Goal: Task Accomplishment & Management: Complete application form

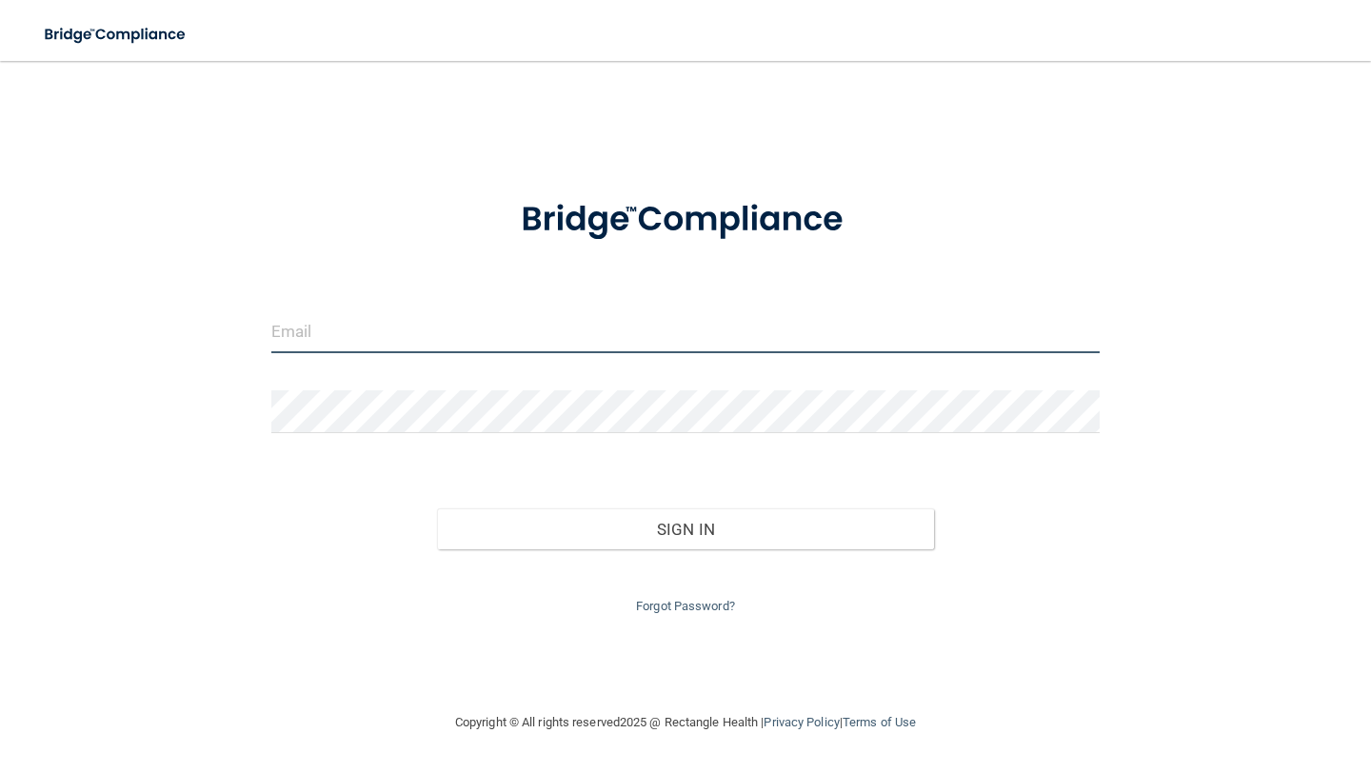
click at [566, 336] on input "email" at bounding box center [685, 331] width 828 height 43
type input "[EMAIL_ADDRESS][DOMAIN_NAME]"
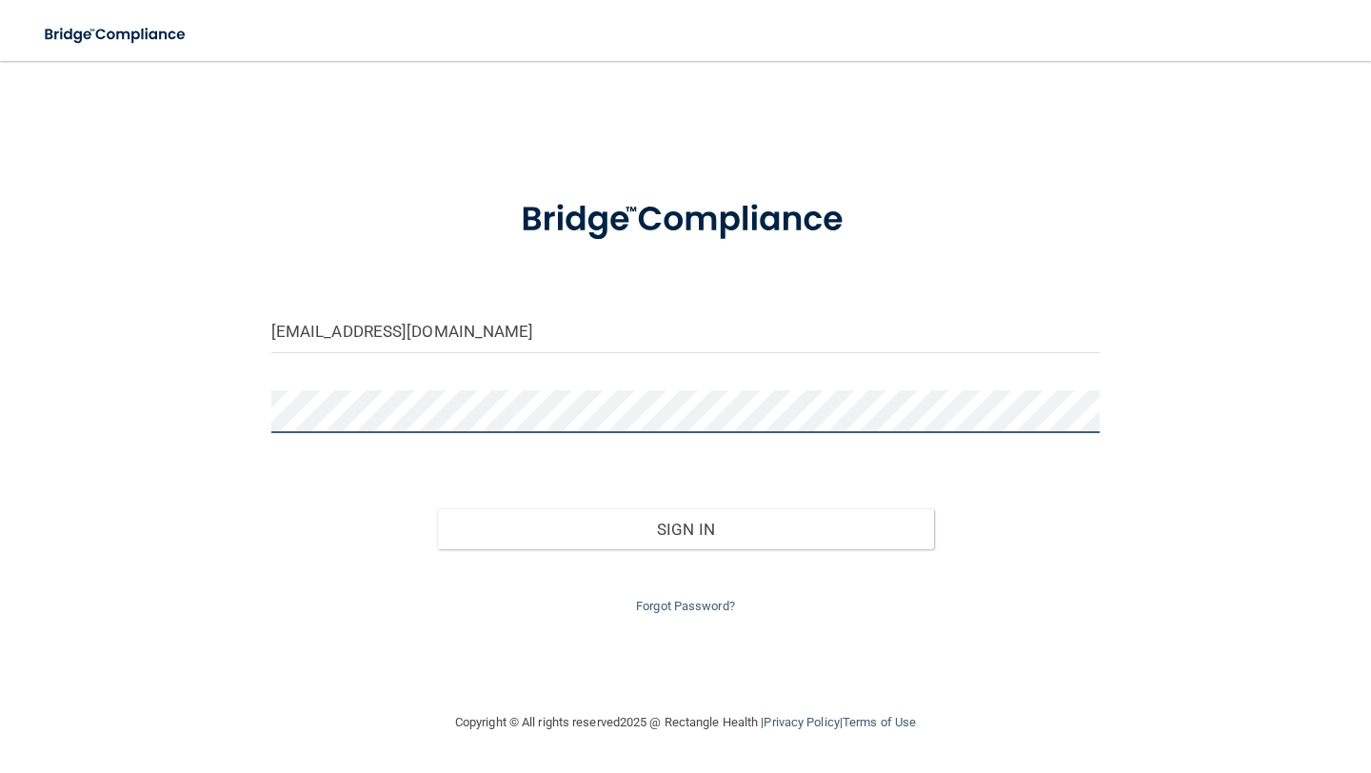
click at [437, 508] on button "Sign In" at bounding box center [685, 529] width 497 height 42
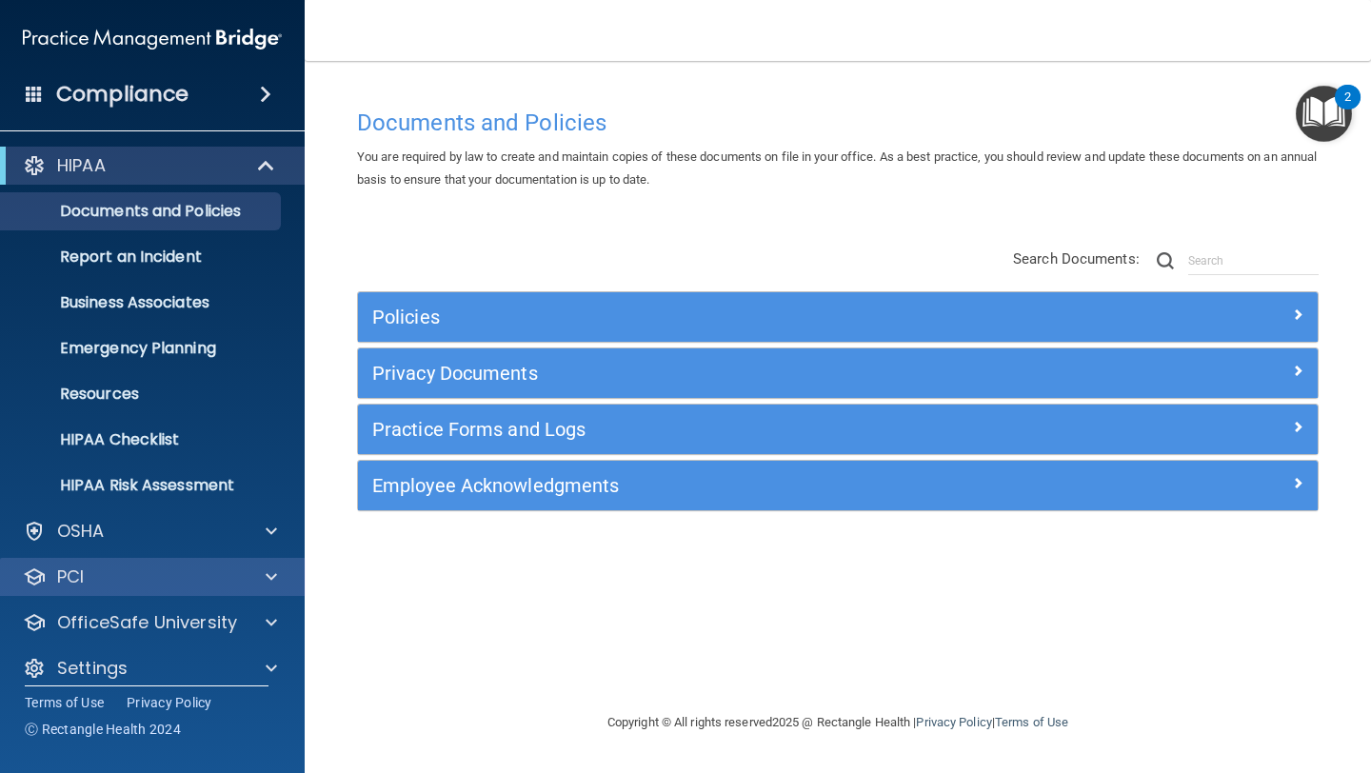
scroll to position [17, 0]
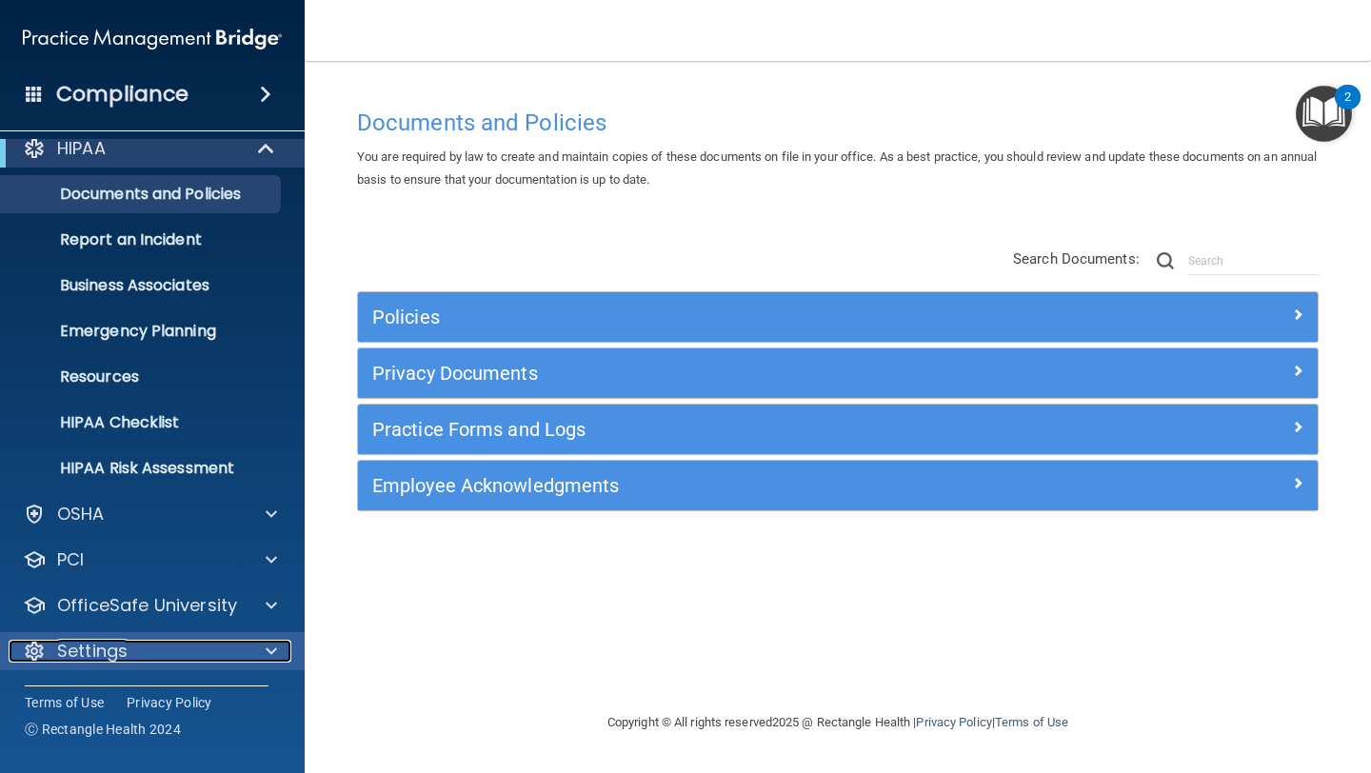
click at [128, 648] on div "Settings" at bounding box center [127, 651] width 236 height 23
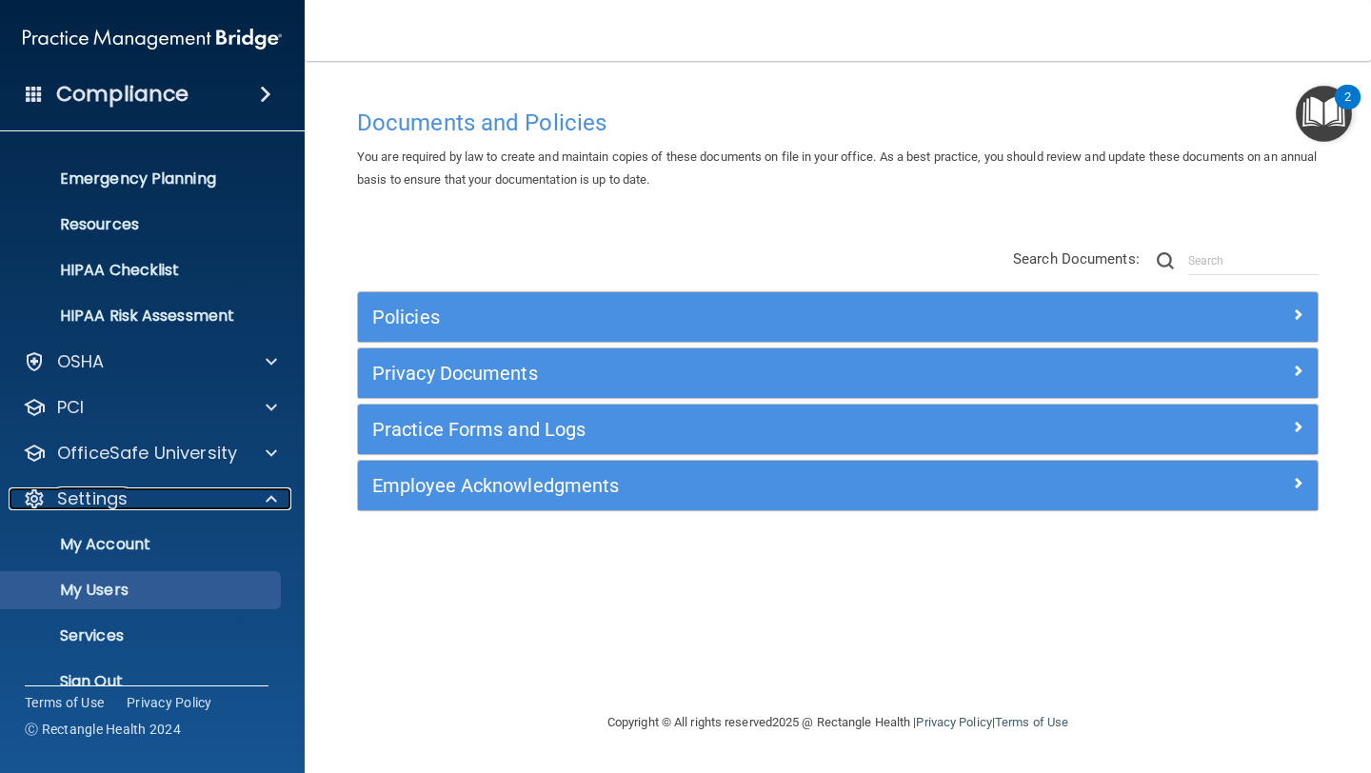
scroll to position [174, 0]
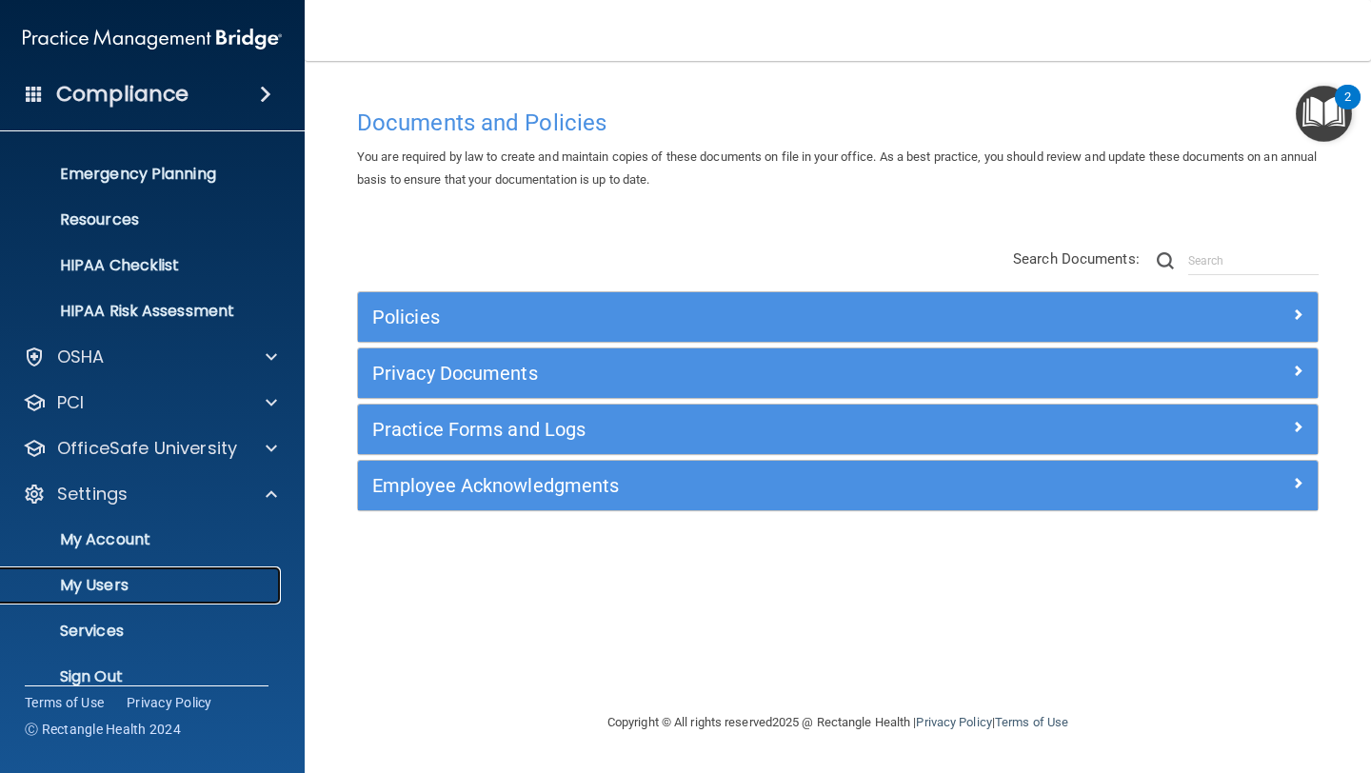
click at [114, 588] on p "My Users" at bounding box center [142, 585] width 260 height 19
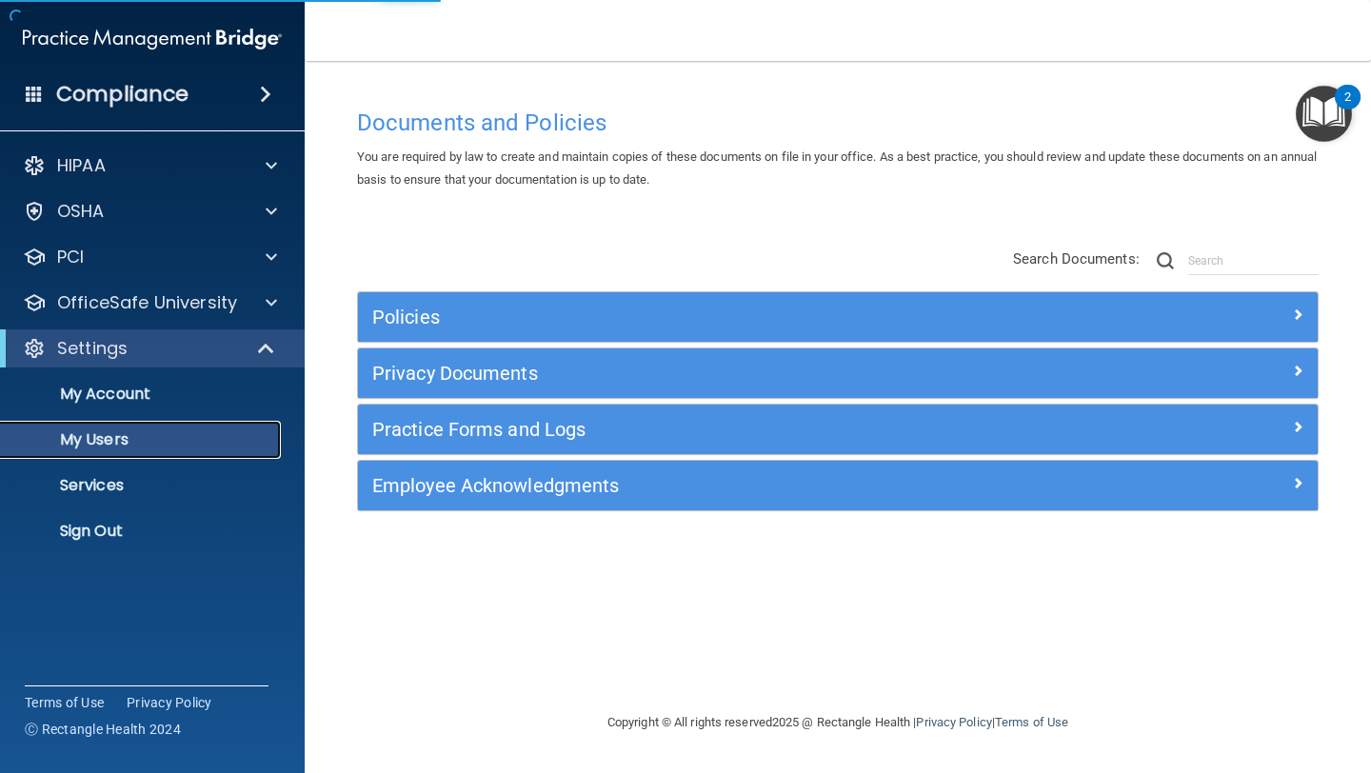
select select "20"
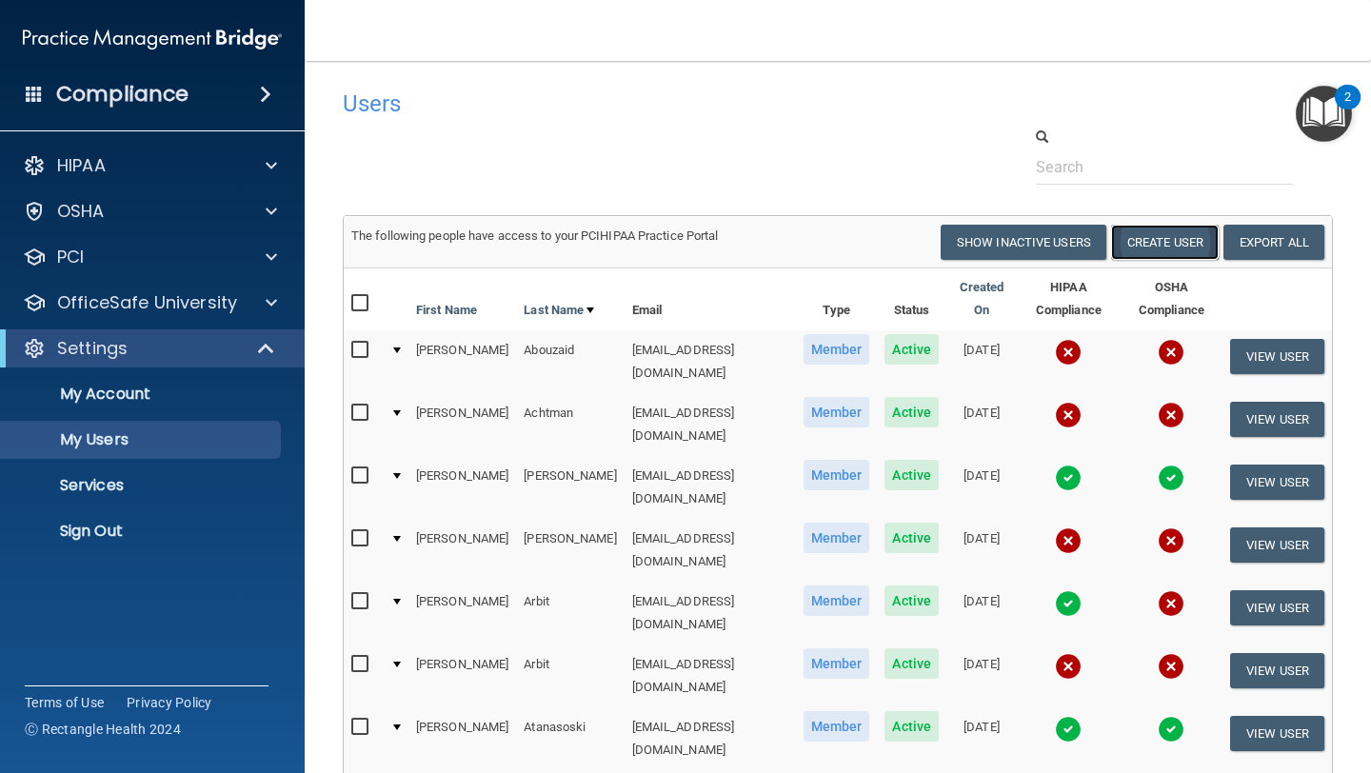
click at [1173, 238] on button "Create User" at bounding box center [1165, 242] width 108 height 35
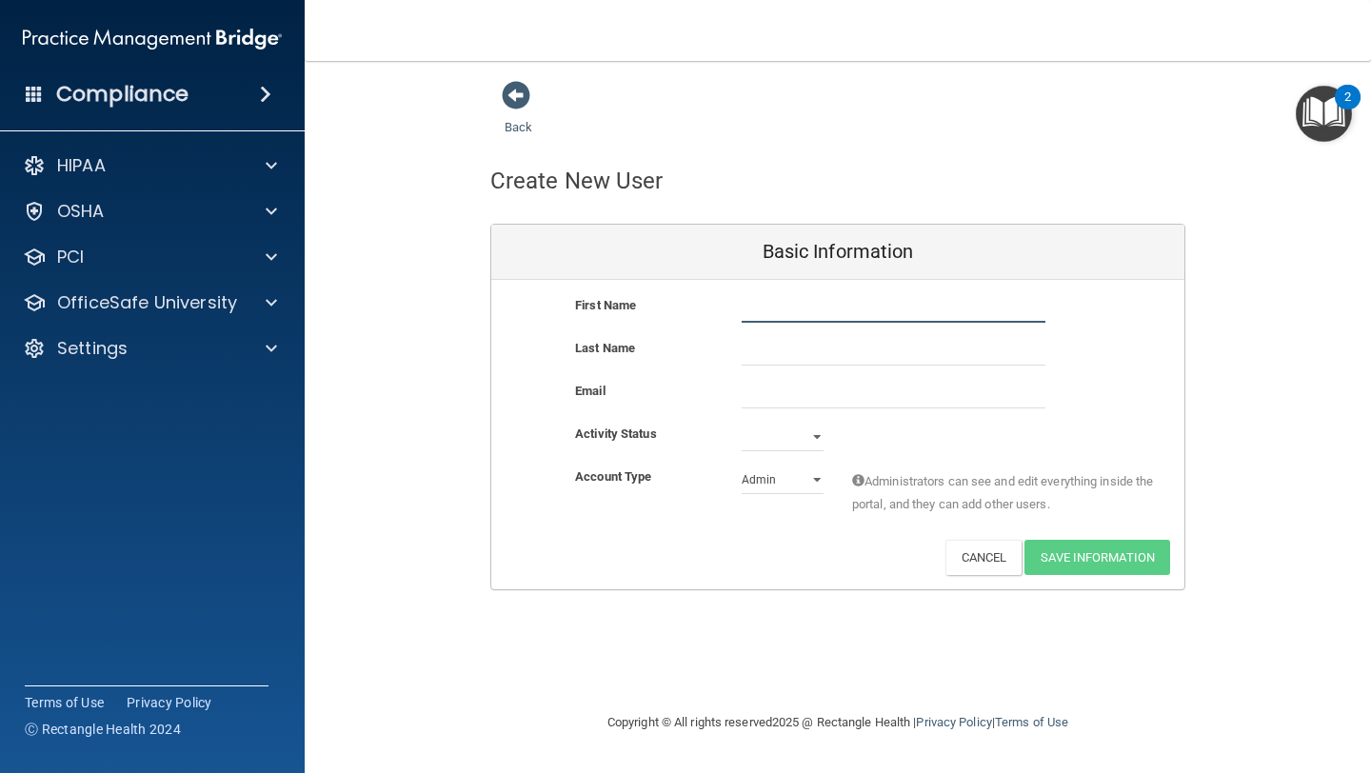
click at [881, 309] on input "text" at bounding box center [894, 308] width 304 height 29
type input "[PERSON_NAME]"
click at [812, 349] on input "text" at bounding box center [894, 351] width 304 height 29
type input "Keckan"
click at [778, 398] on input "email" at bounding box center [894, 394] width 304 height 29
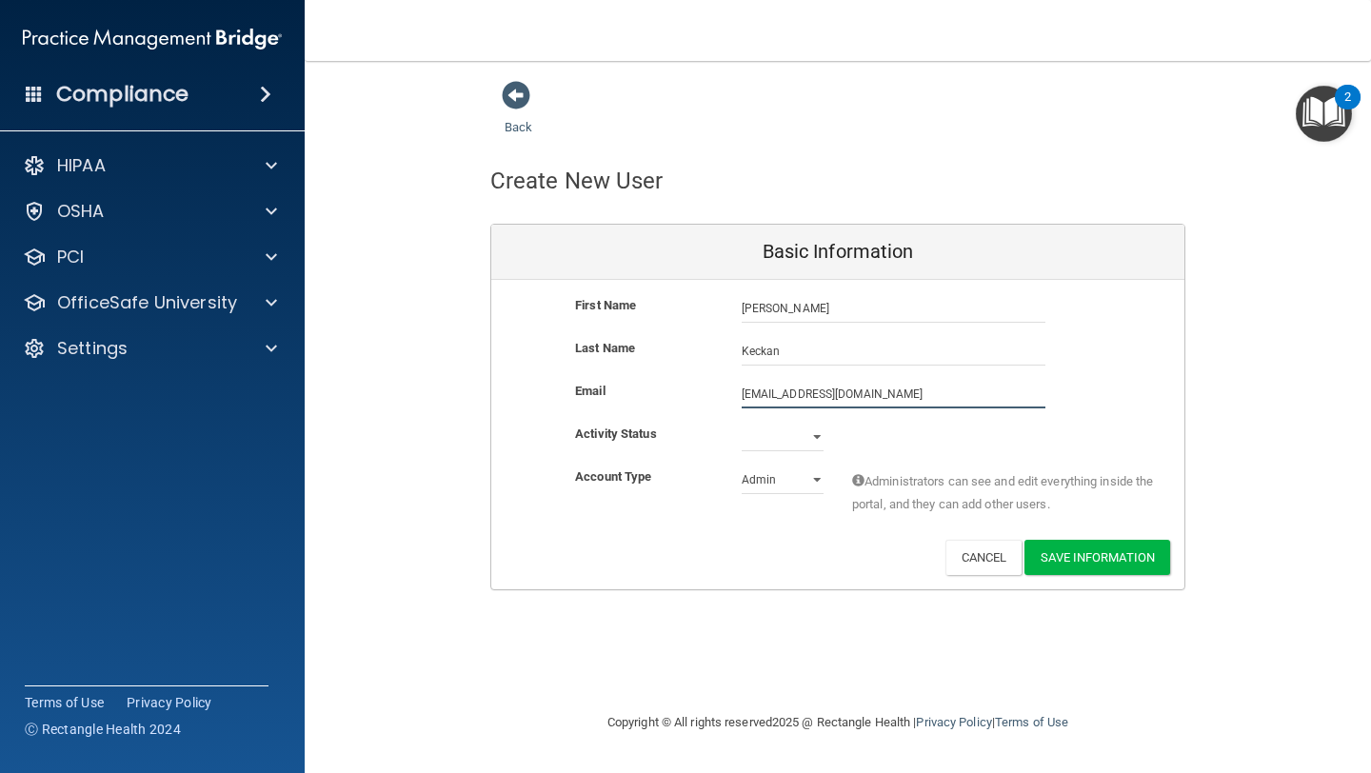
type input "[EMAIL_ADDRESS][DOMAIN_NAME]"
click at [779, 439] on select "Active Inactive" at bounding box center [783, 437] width 82 height 29
select select "active"
click at [742, 423] on select "Active Inactive" at bounding box center [783, 437] width 82 height 29
click at [784, 475] on select "Admin Member" at bounding box center [783, 480] width 82 height 29
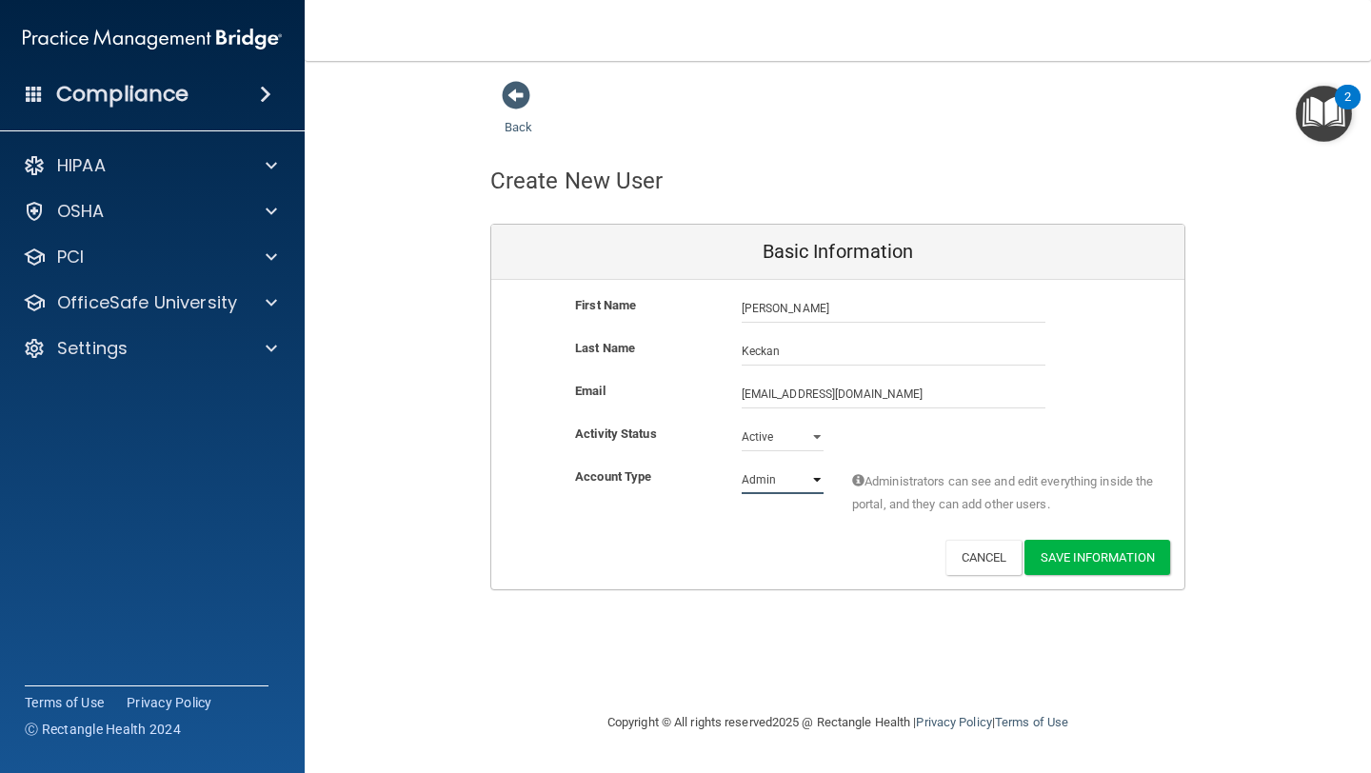
select select "practice_member"
click at [742, 466] on select "Admin Member" at bounding box center [783, 480] width 82 height 29
click at [1087, 561] on button "Save Information" at bounding box center [1098, 557] width 146 height 35
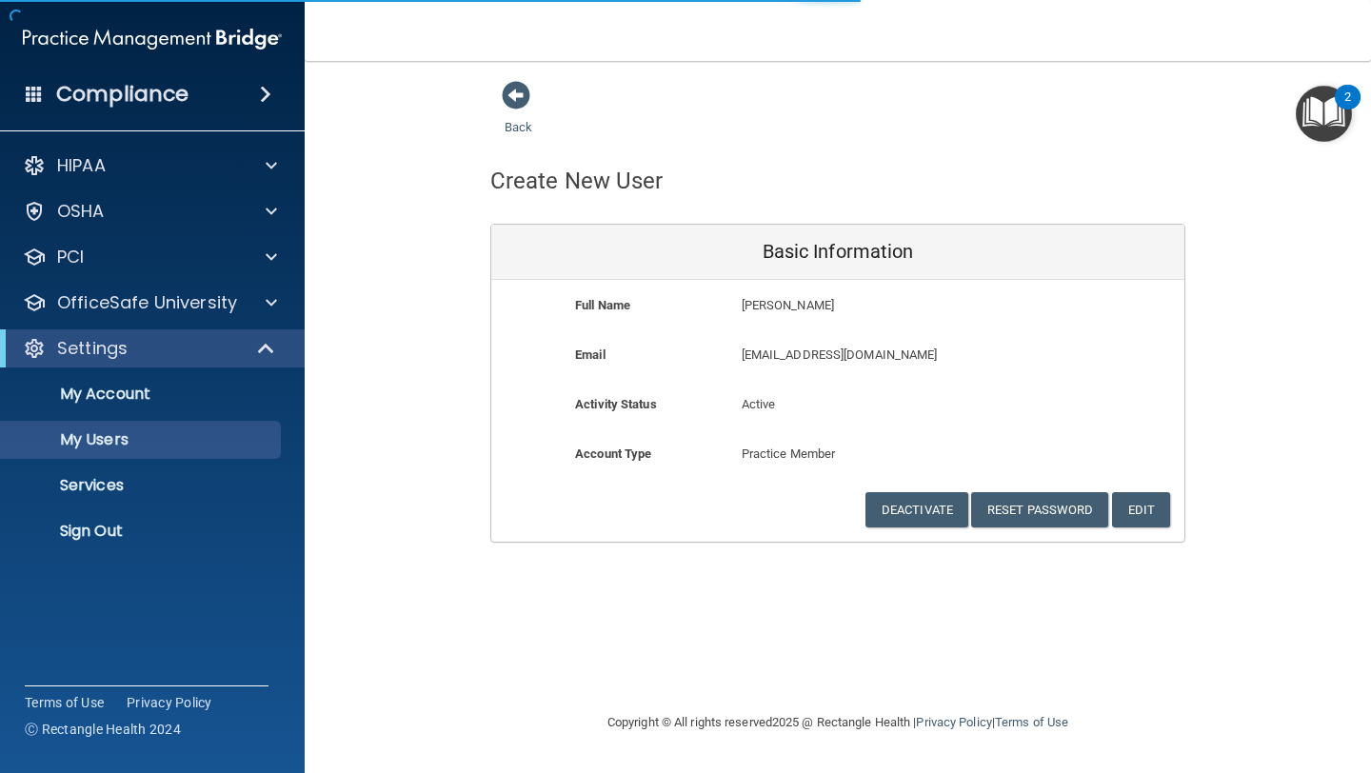
select select "20"
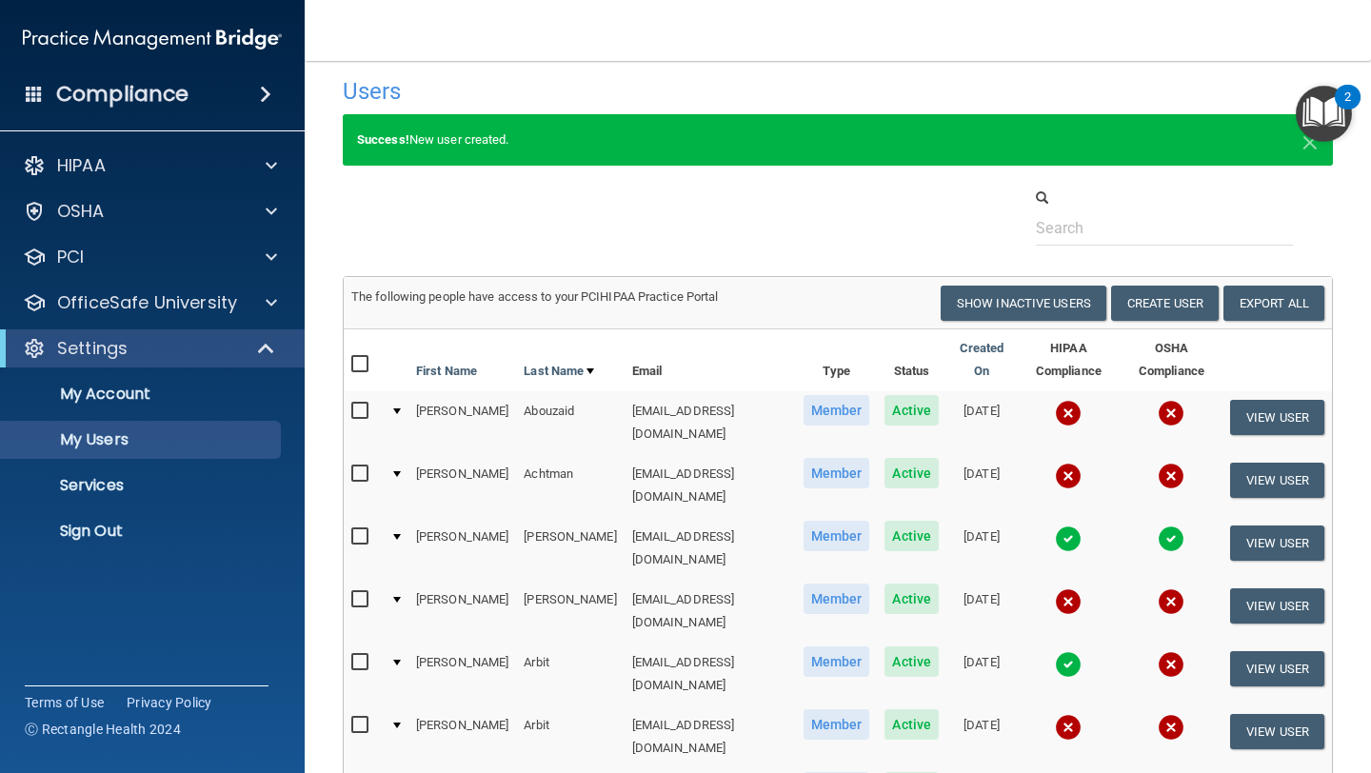
scroll to position [13, 0]
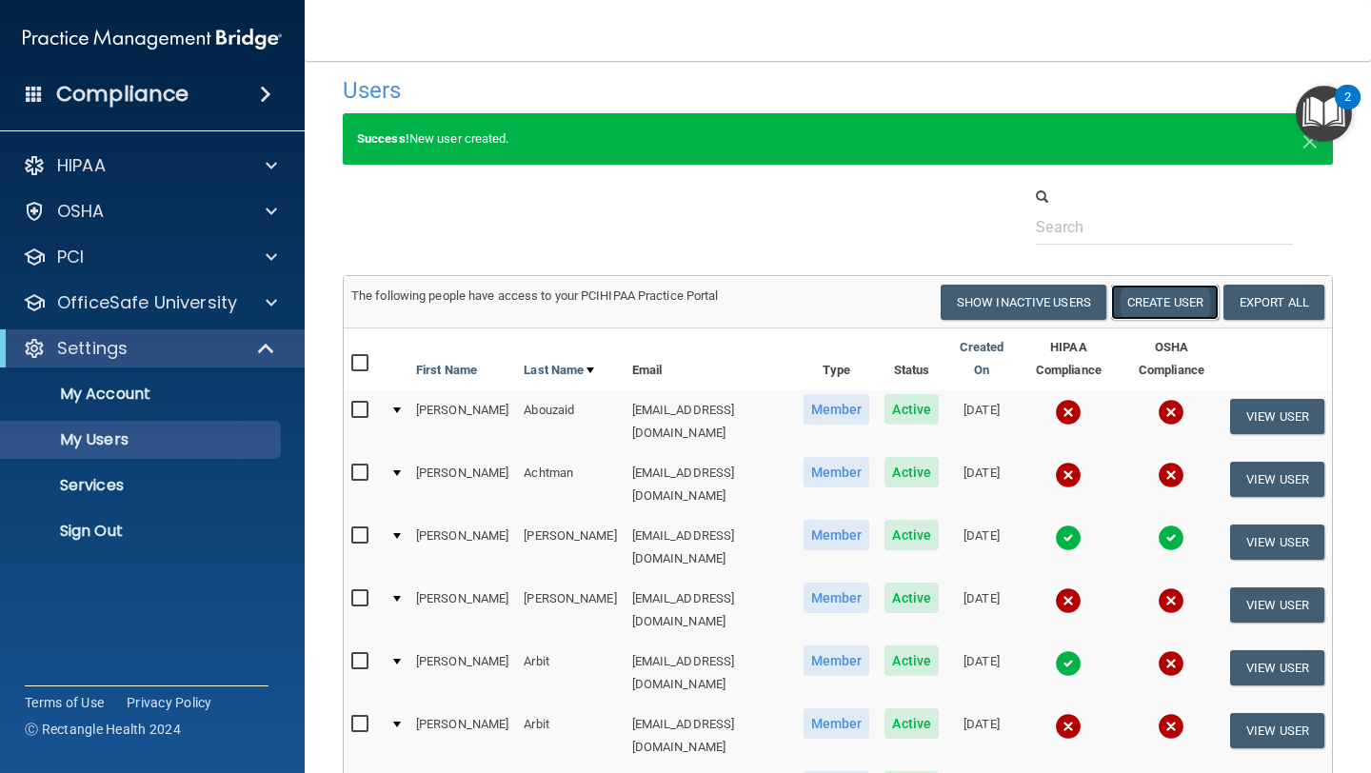
click at [1178, 298] on button "Create User" at bounding box center [1165, 302] width 108 height 35
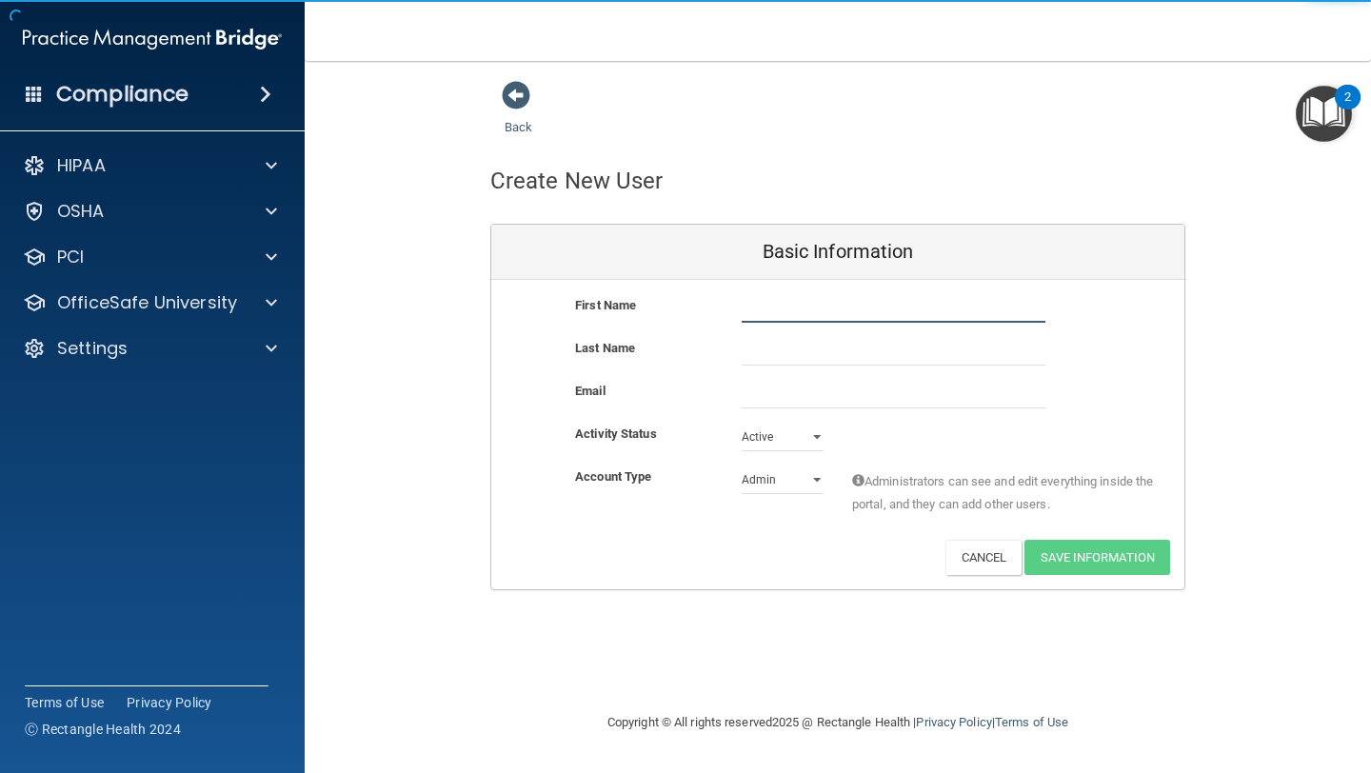
click at [850, 309] on input "text" at bounding box center [894, 308] width 304 height 29
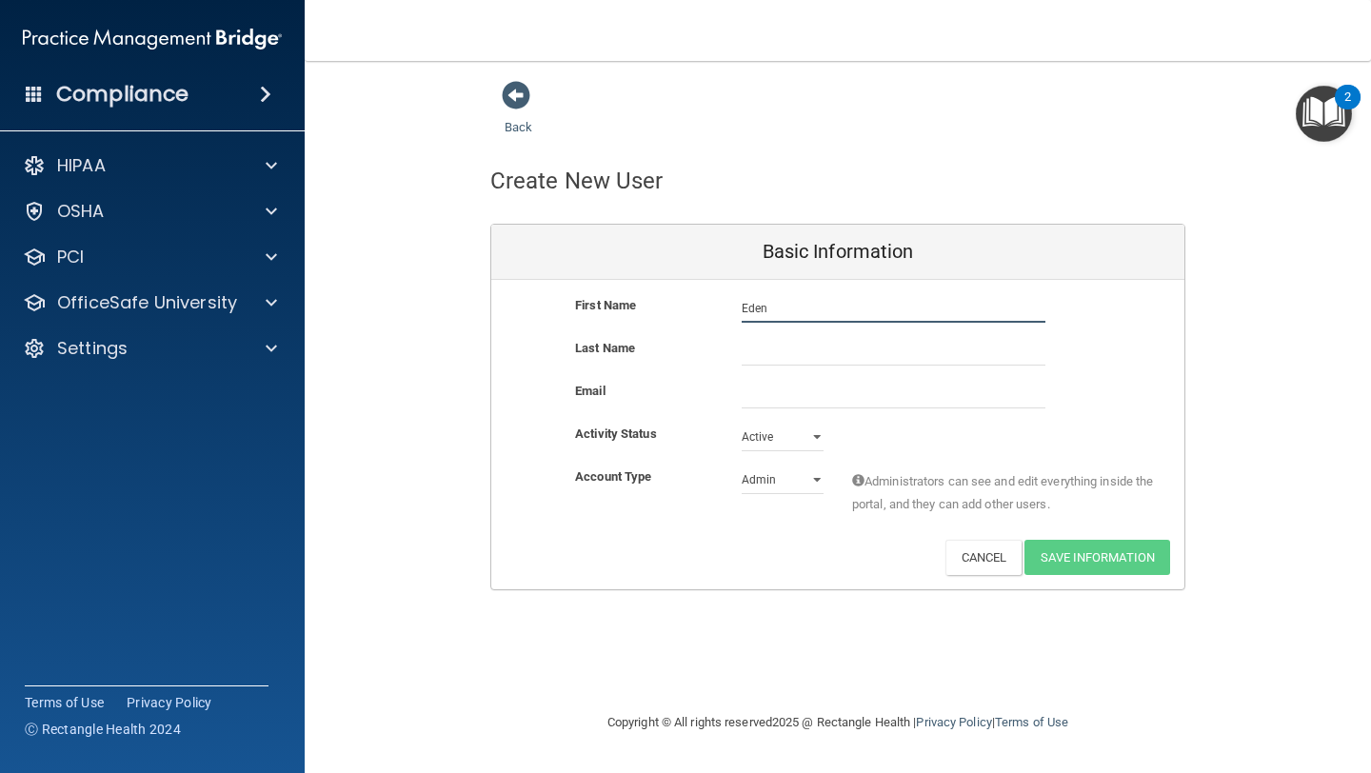
type input "Eden"
type input "[PERSON_NAME]"
type input "r"
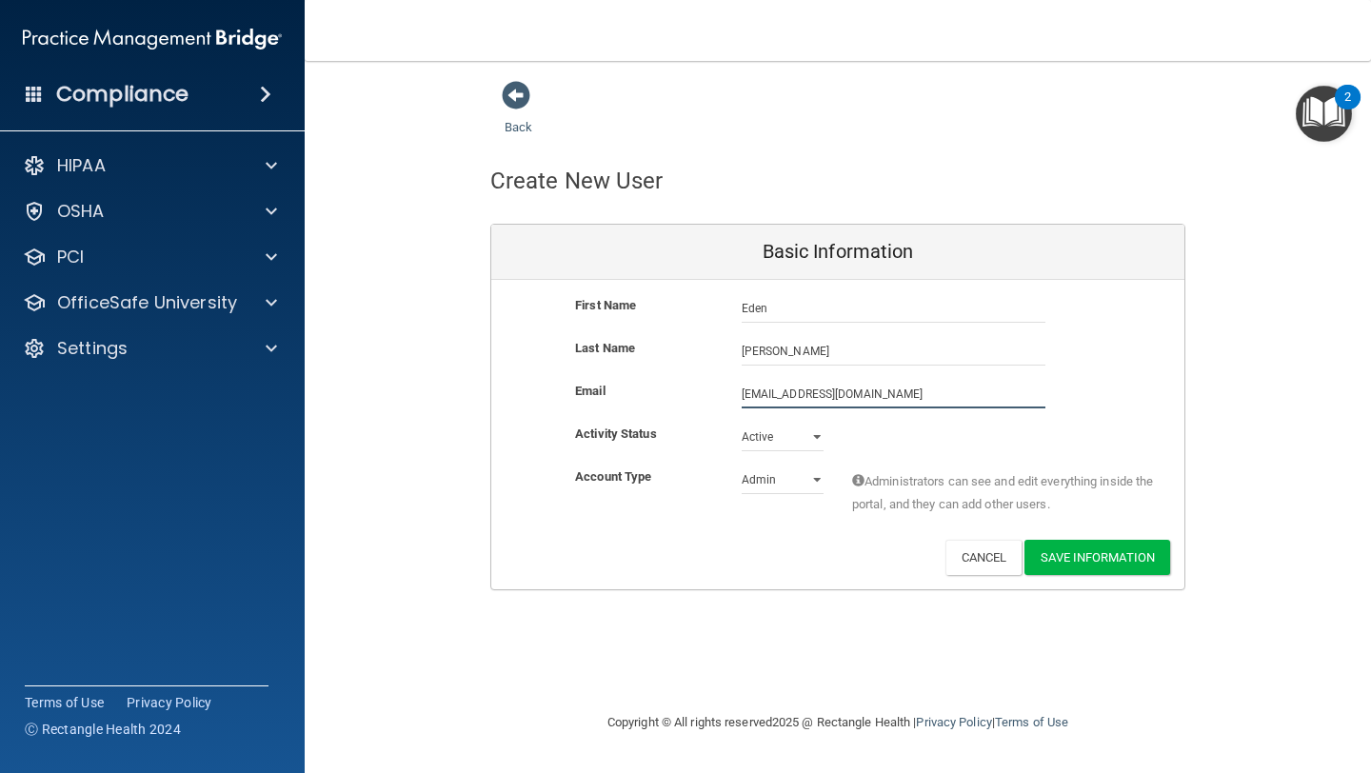
type input "[EMAIL_ADDRESS][DOMAIN_NAME]"
click at [794, 475] on select "Admin Member" at bounding box center [783, 480] width 82 height 29
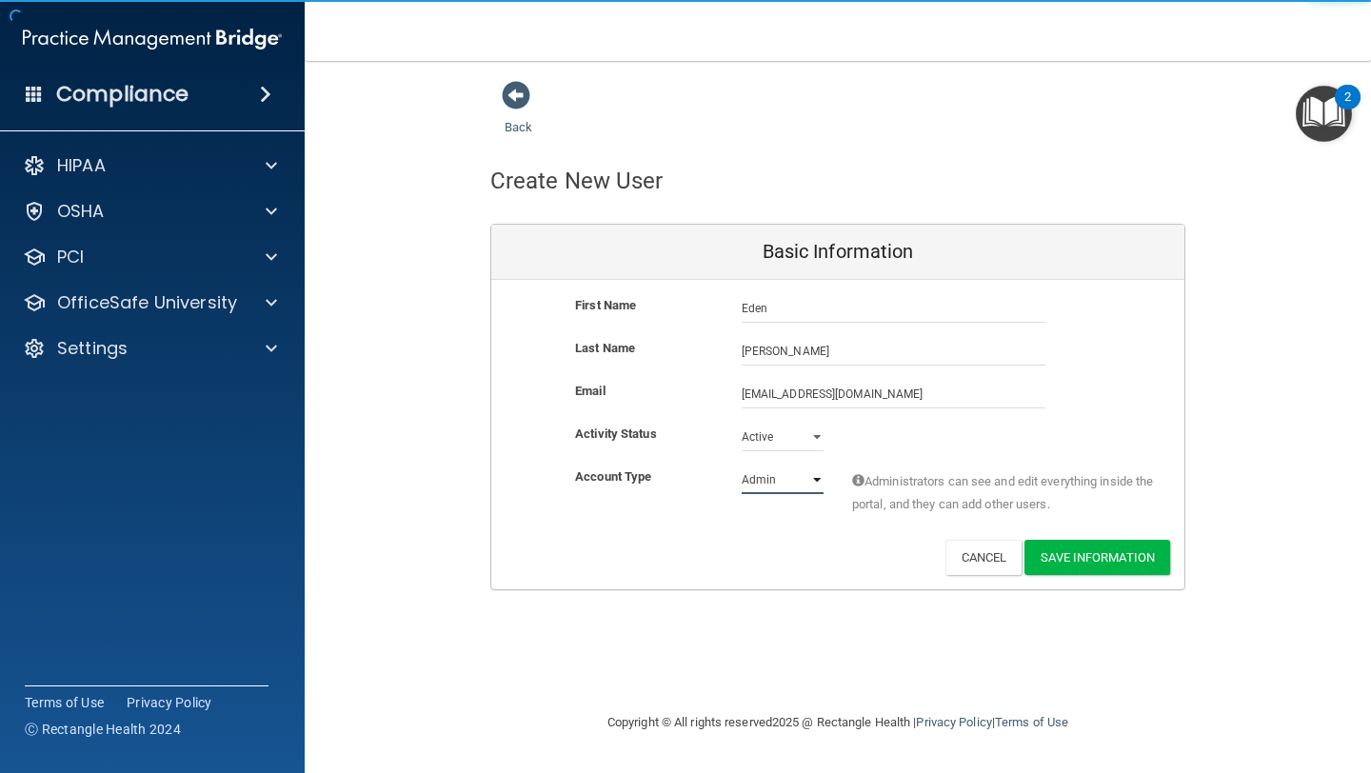
select select "practice_member"
click at [742, 466] on select "Admin Member" at bounding box center [783, 480] width 82 height 29
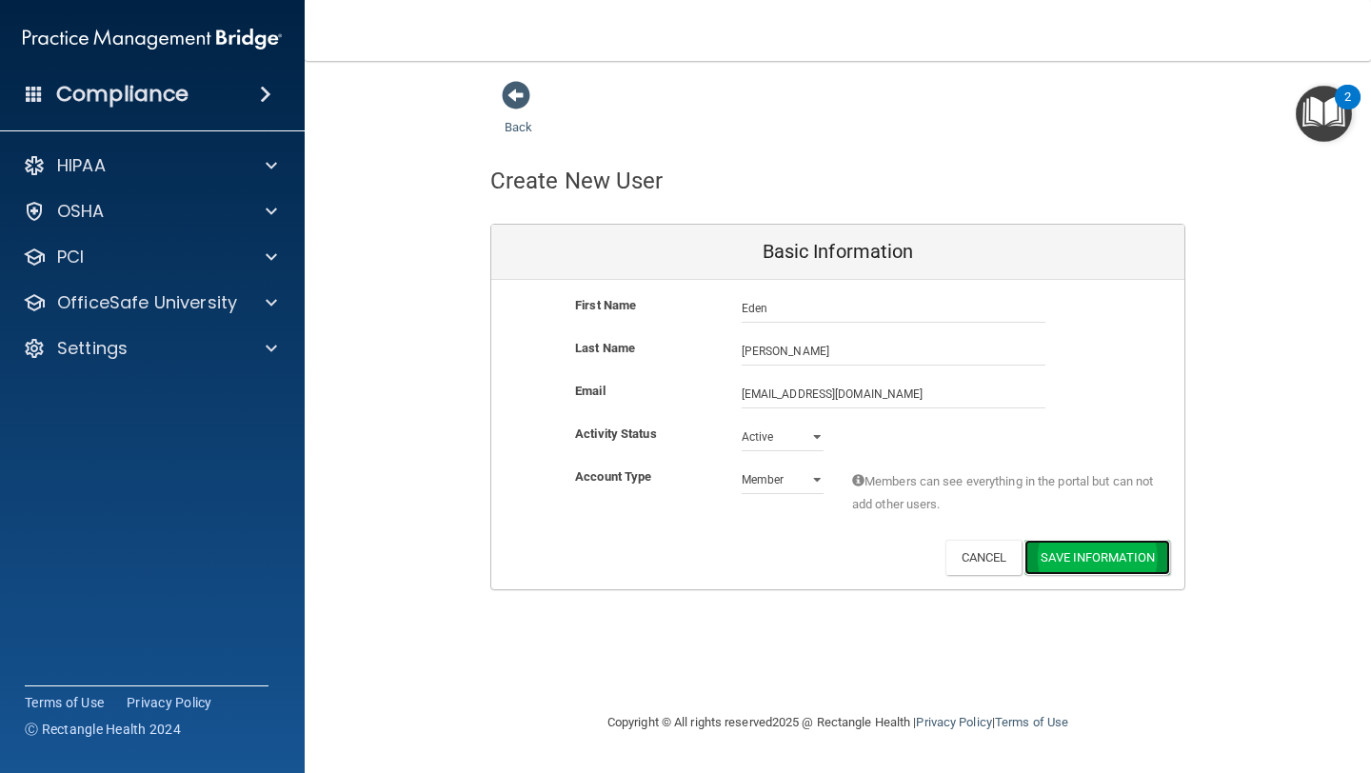
click at [1101, 555] on button "Save Information" at bounding box center [1098, 557] width 146 height 35
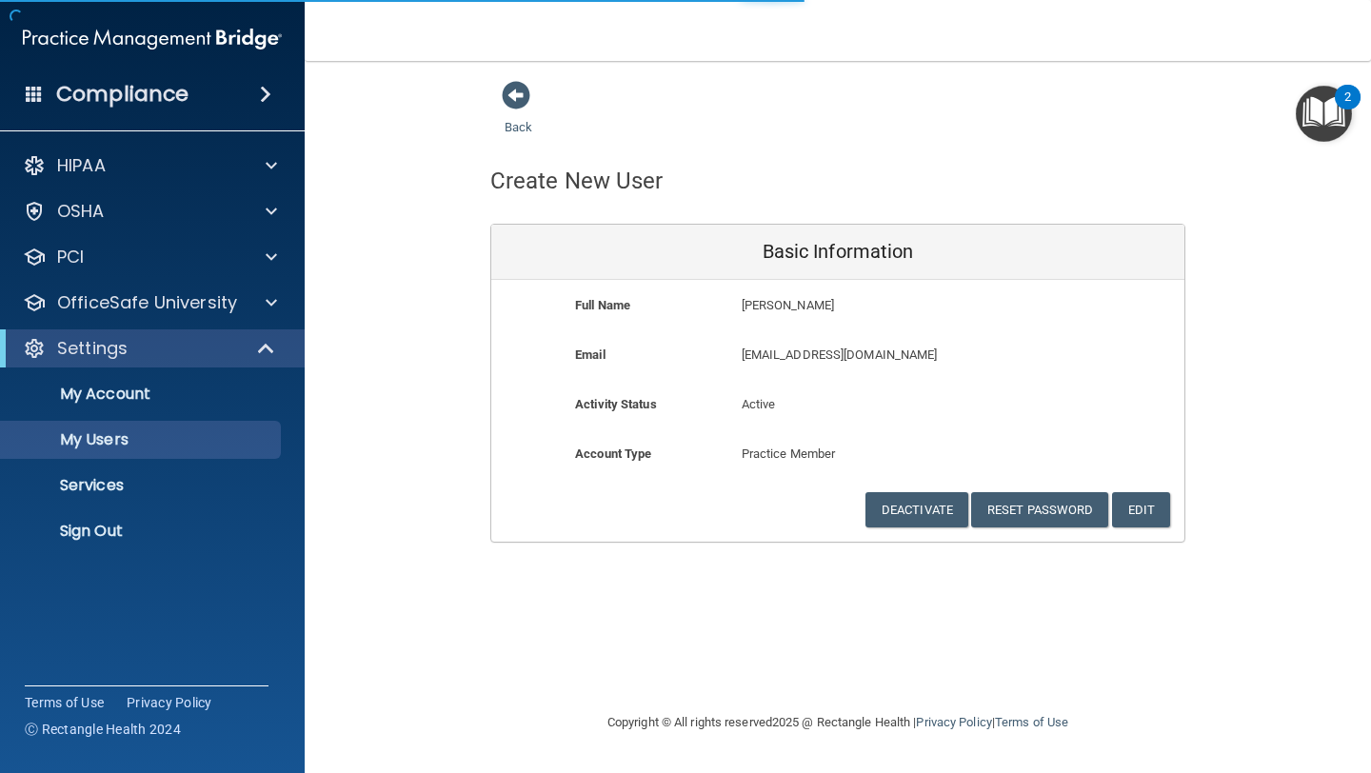
select select "20"
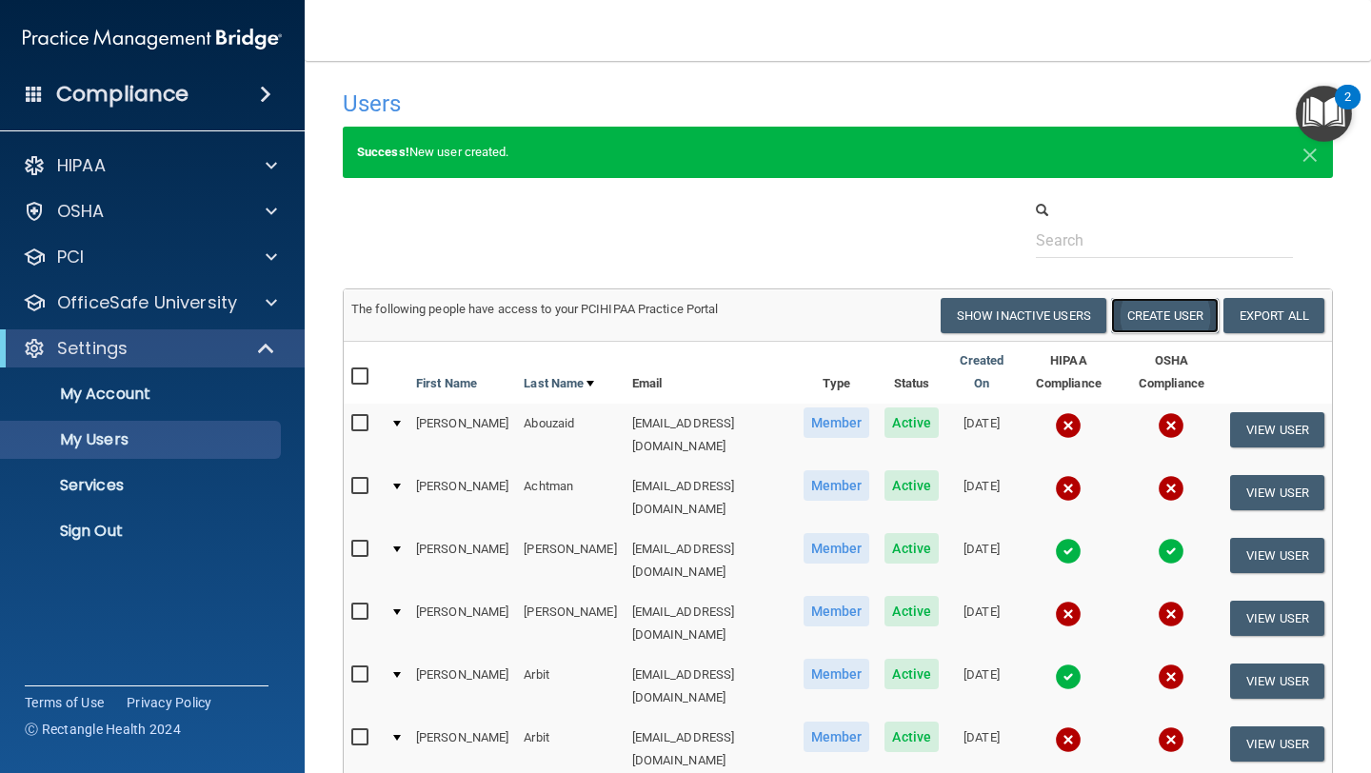
click at [1160, 317] on button "Create User" at bounding box center [1165, 315] width 108 height 35
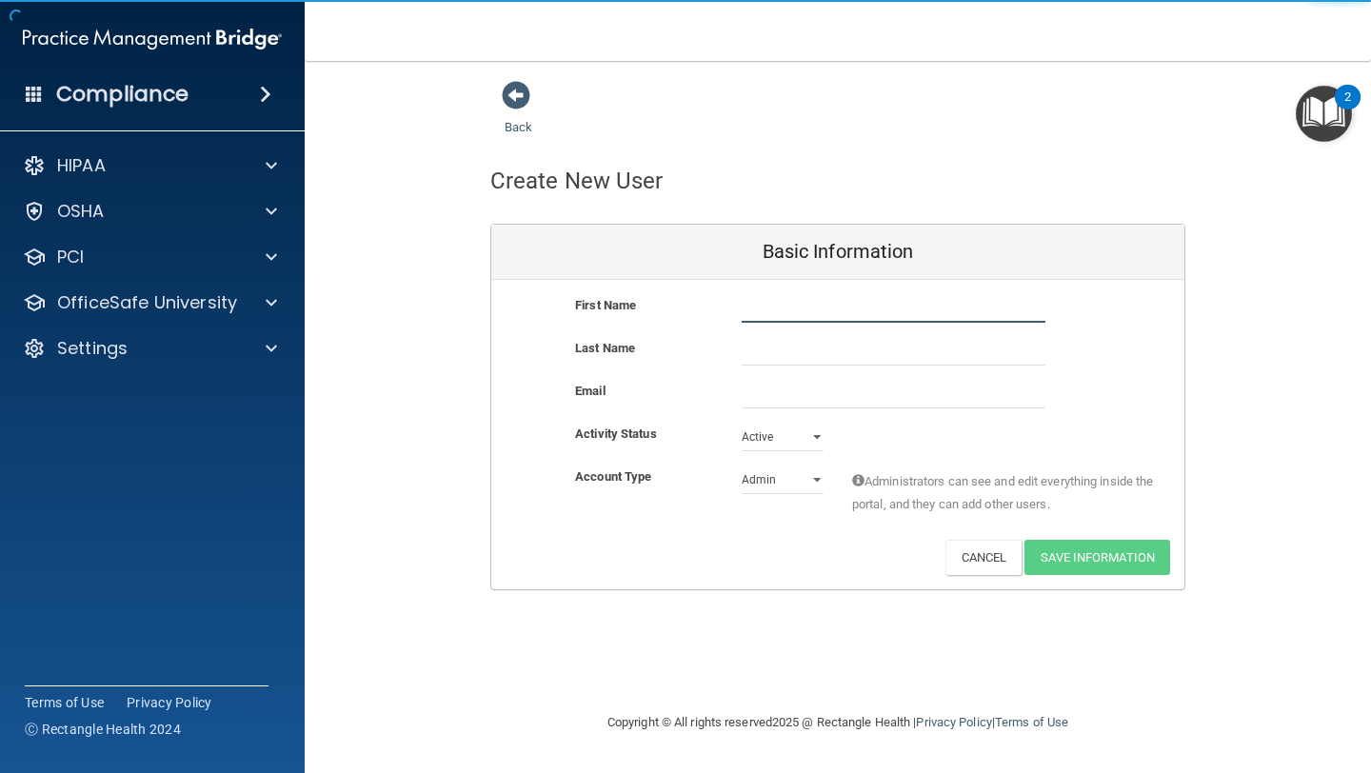
click at [887, 305] on input "text" at bounding box center [894, 308] width 304 height 29
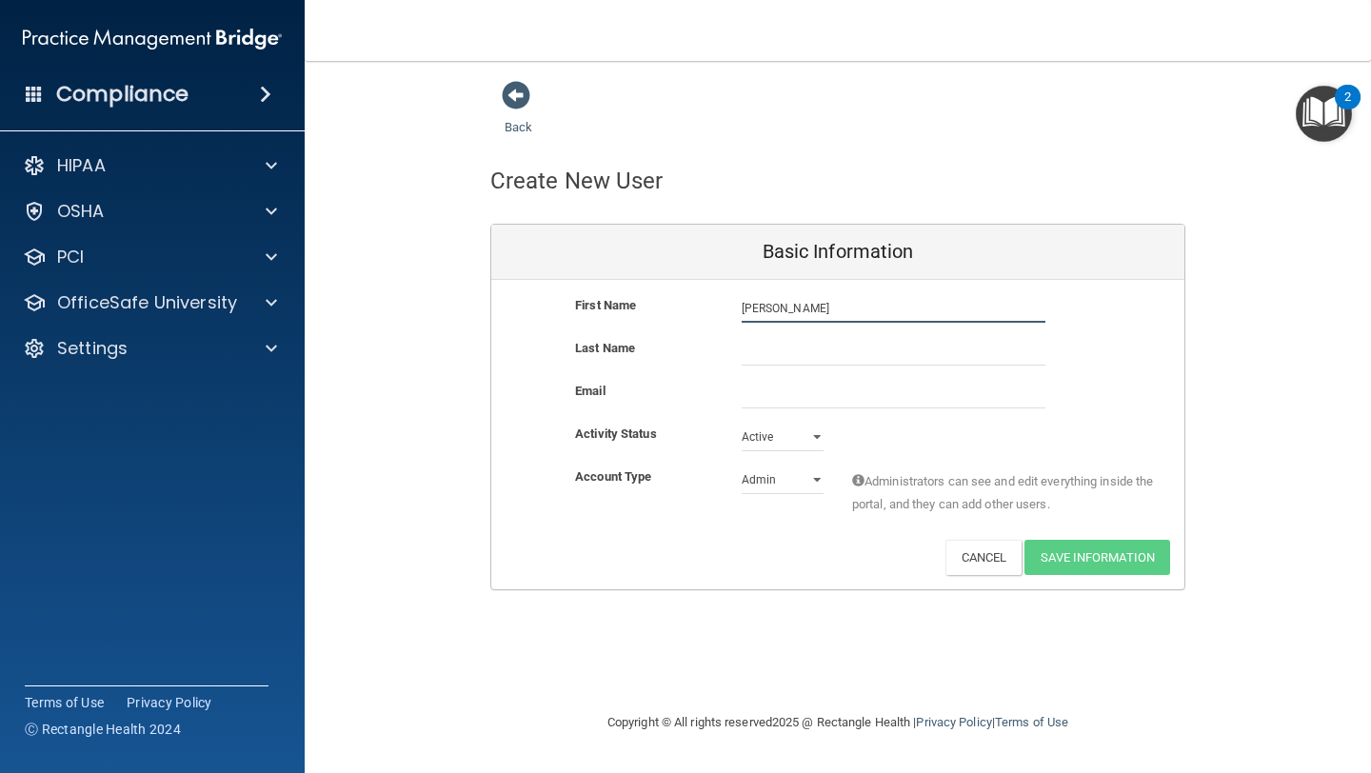
type input "[PERSON_NAME]"
type input "MacMillan"
click at [813, 390] on input "email" at bounding box center [894, 394] width 304 height 29
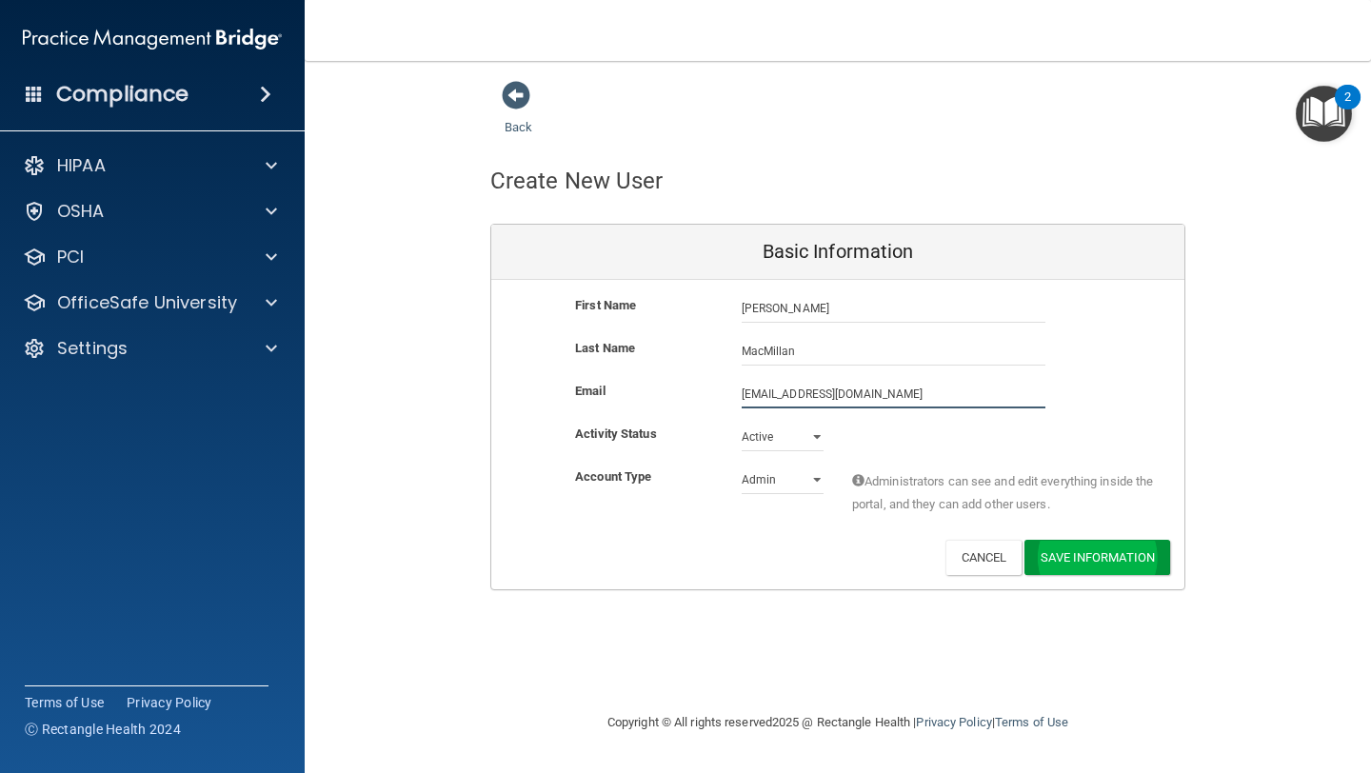
type input "[EMAIL_ADDRESS][DOMAIN_NAME]"
click at [1110, 554] on button "Save Information" at bounding box center [1098, 557] width 146 height 35
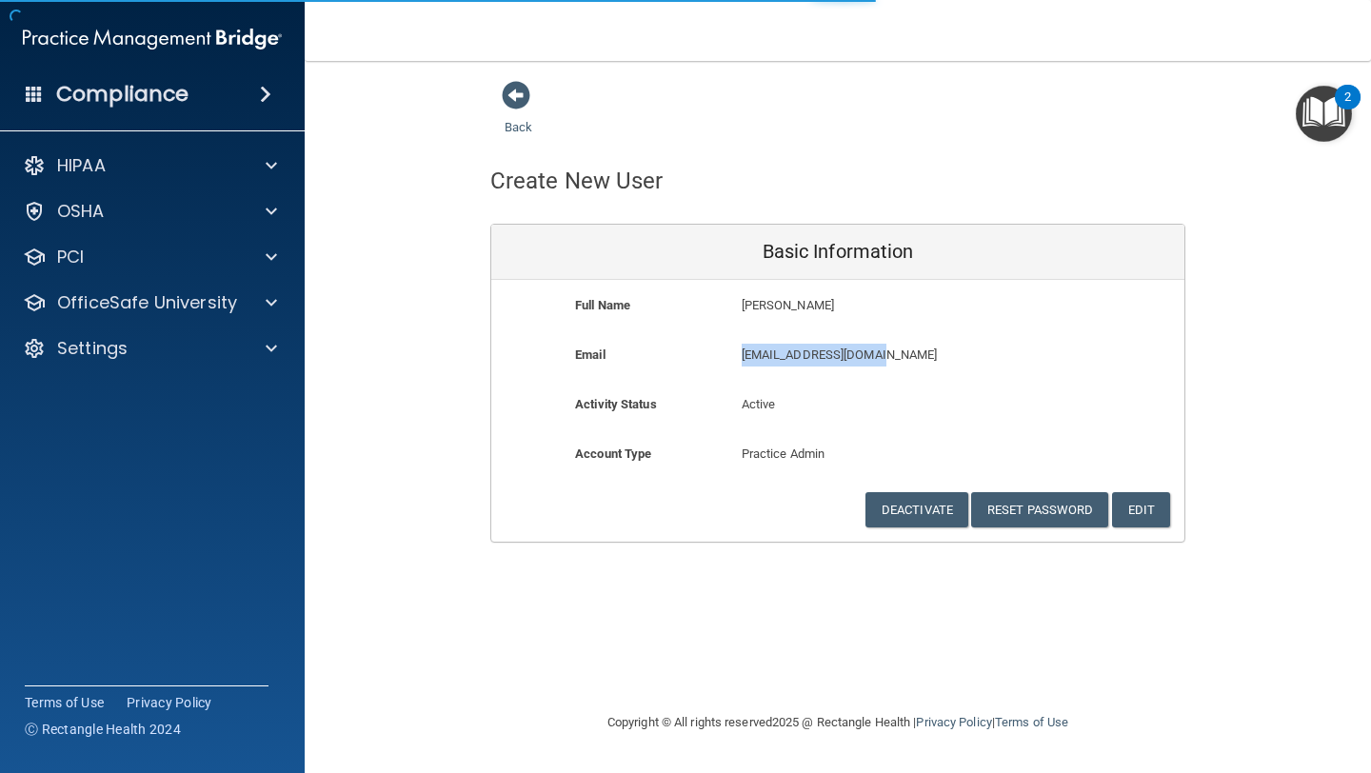
drag, startPoint x: 899, startPoint y: 361, endPoint x: 724, endPoint y: 363, distance: 175.2
click at [724, 363] on div "Email [EMAIL_ADDRESS][DOMAIN_NAME] [EMAIL_ADDRESS][DOMAIN_NAME]" at bounding box center [837, 361] width 693 height 35
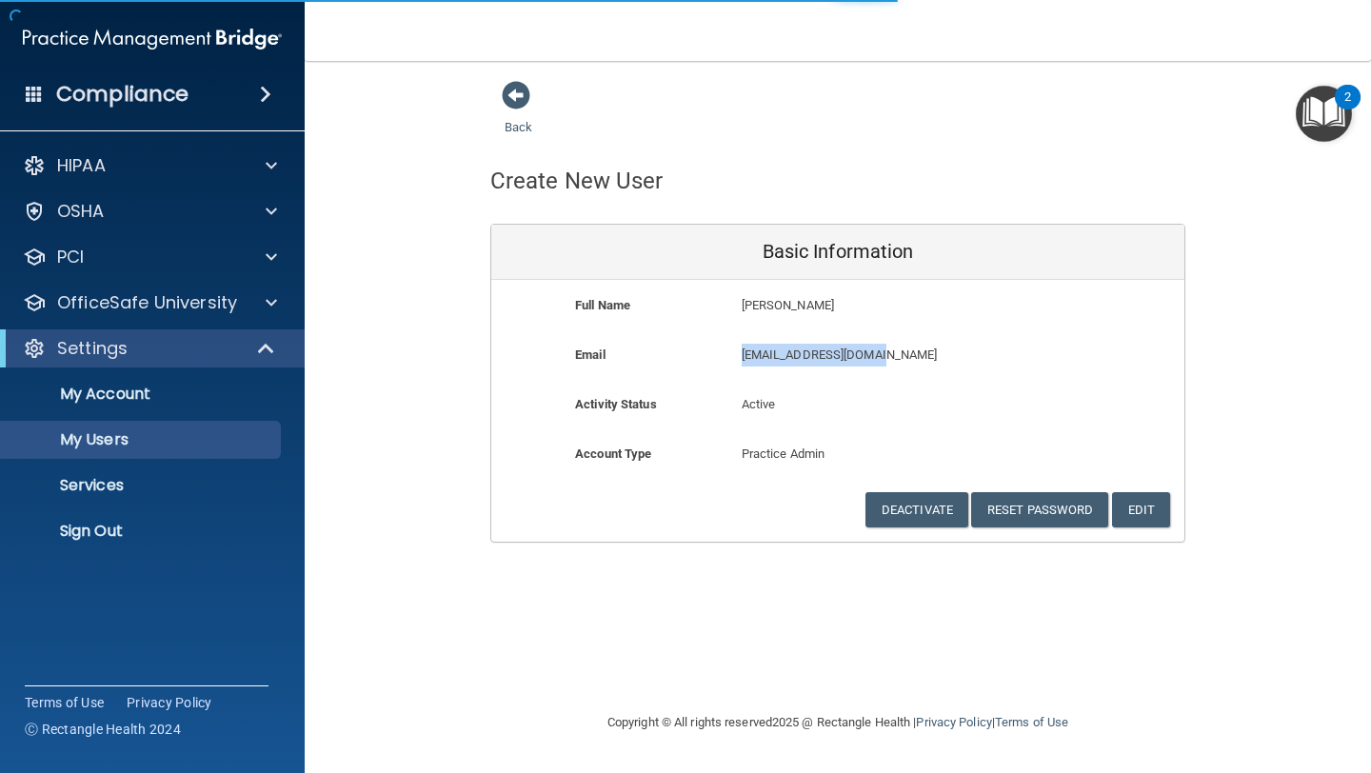
select select "20"
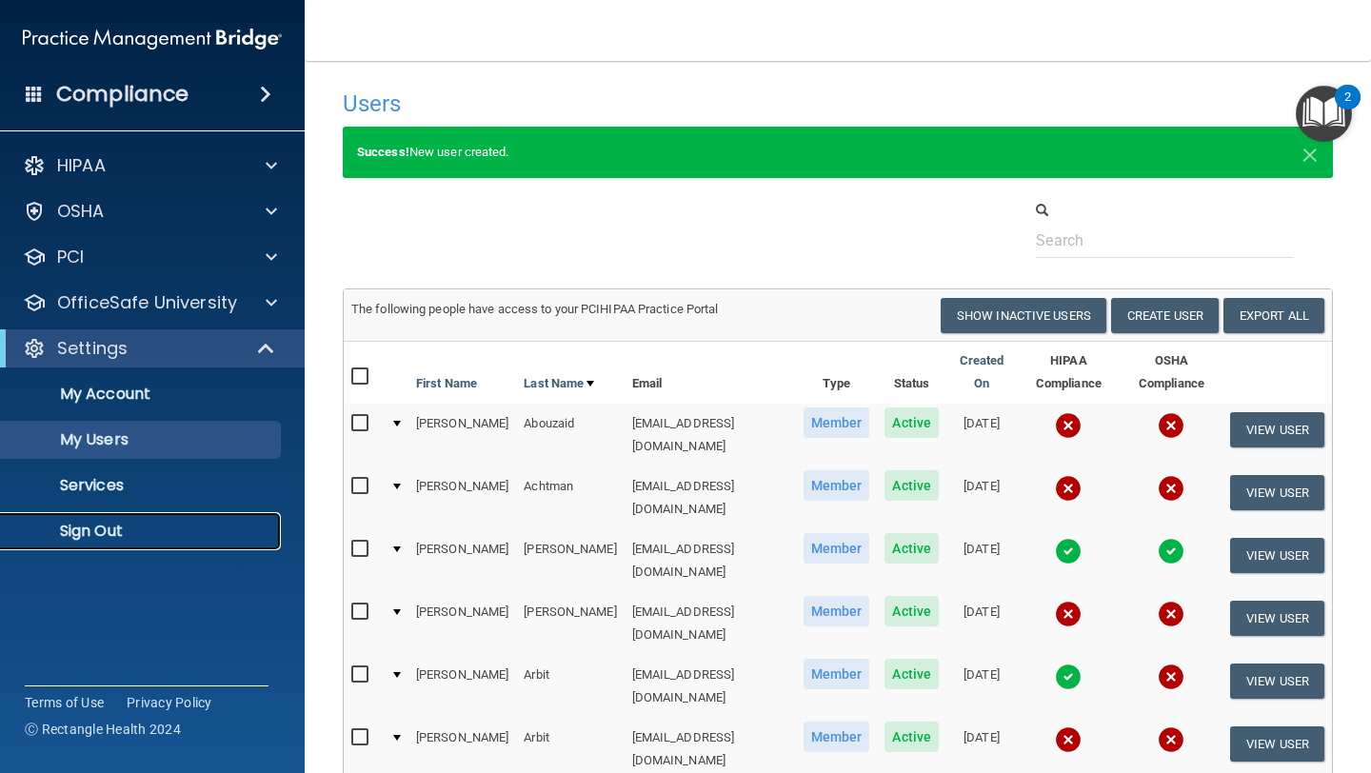
click at [98, 530] on p "Sign Out" at bounding box center [142, 531] width 260 height 19
